Goal: Check status: Check status

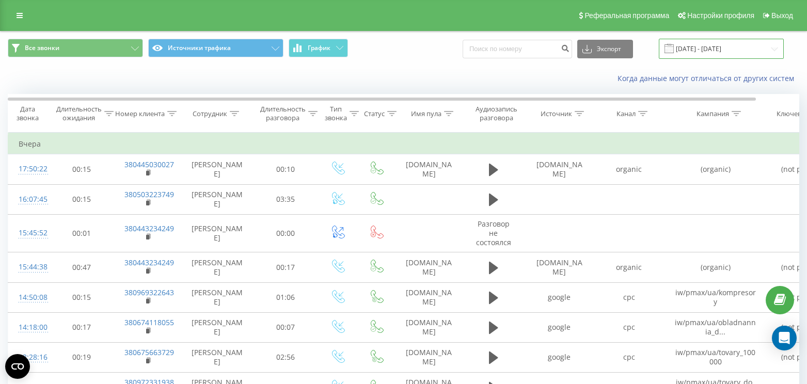
click at [723, 49] on input "20.08.2025 - 20.08.2025" at bounding box center [721, 49] width 125 height 20
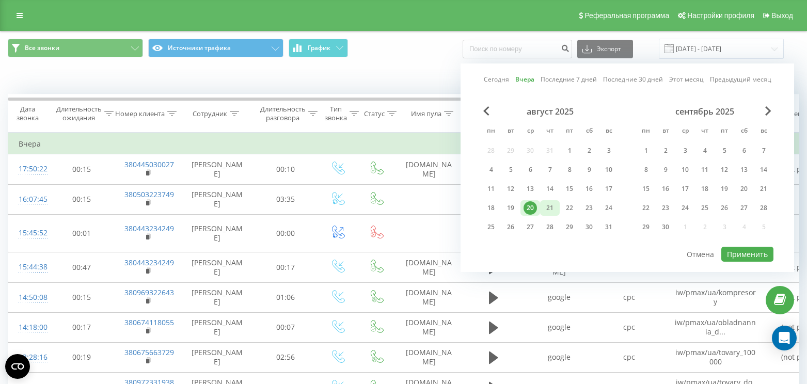
click at [546, 208] on div "21" at bounding box center [549, 207] width 13 height 13
click at [756, 255] on button "Применить" at bounding box center [747, 254] width 52 height 15
type input "21.08.2025 - 21.08.2025"
